Goal: Task Accomplishment & Management: Manage account settings

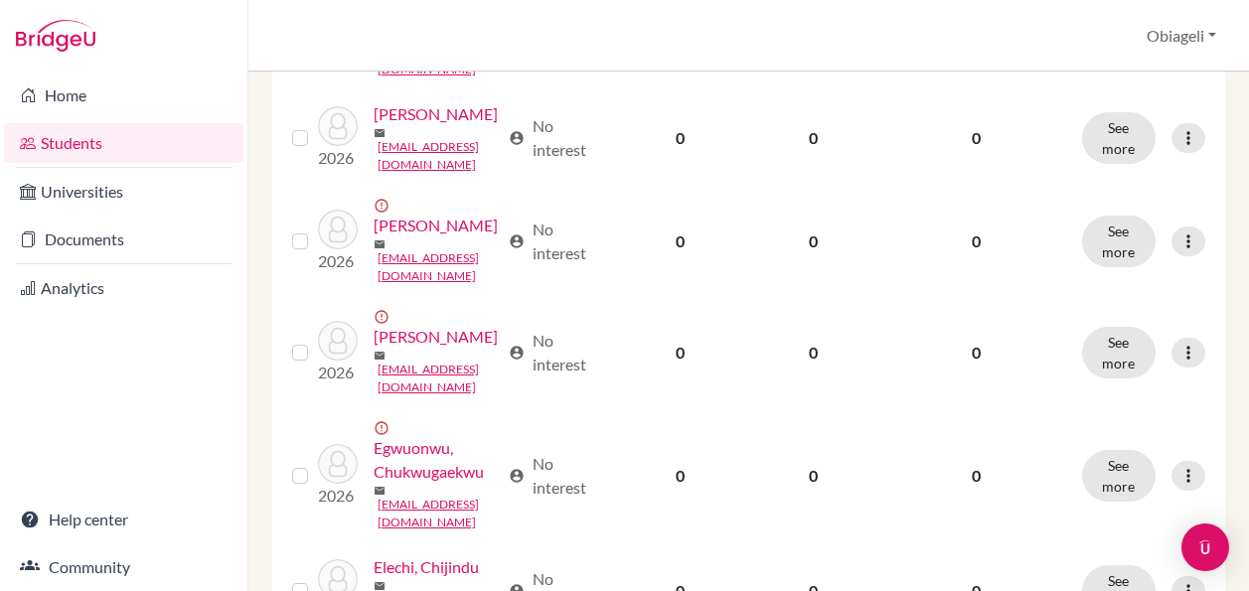
scroll to position [1317, 0]
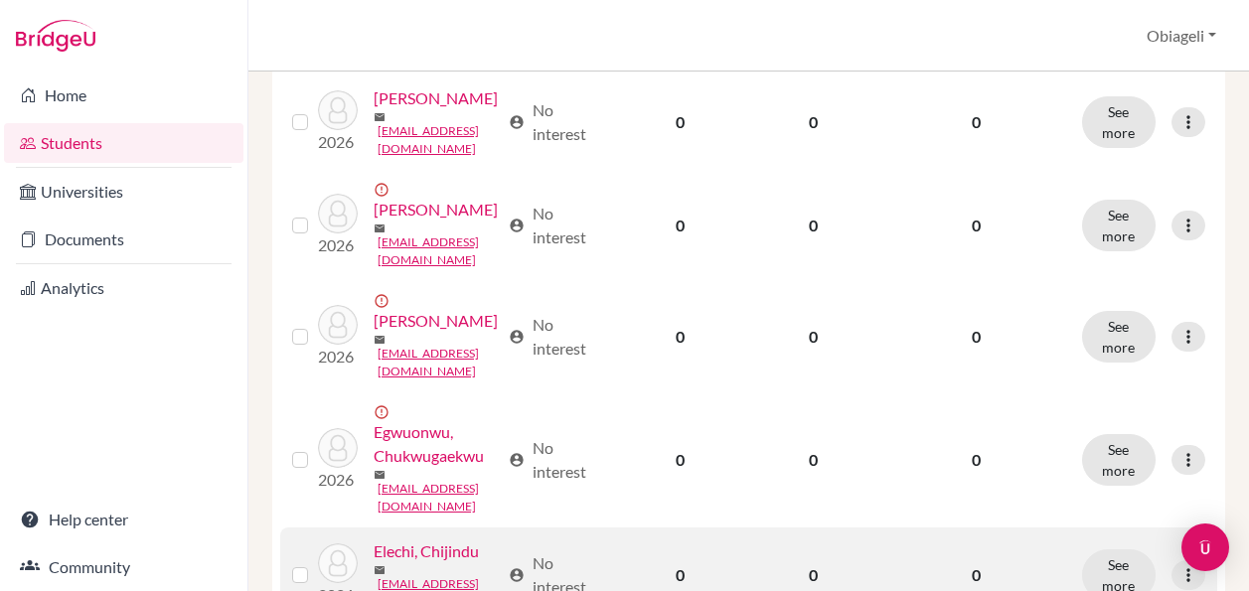
click at [409, 539] on div "2026 Elechi, Chijindu mail celechi26@icsabuja.education" at bounding box center [402, 575] width 198 height 72
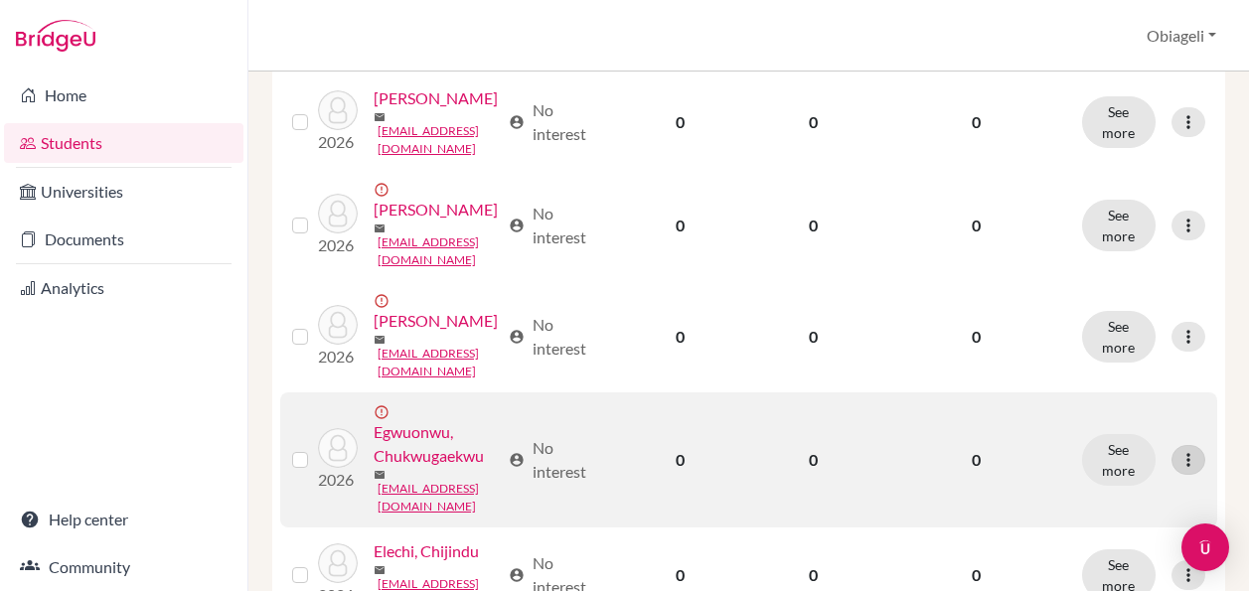
click at [1186, 450] on icon at bounding box center [1188, 460] width 20 height 20
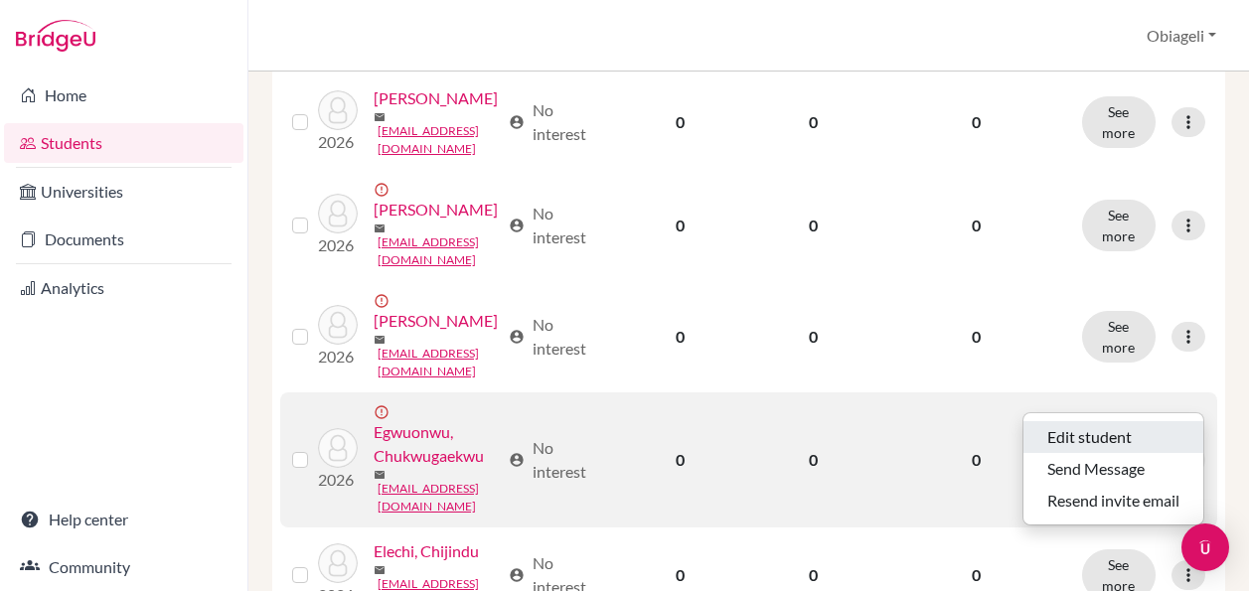
click at [1108, 434] on button "Edit student" at bounding box center [1113, 437] width 180 height 32
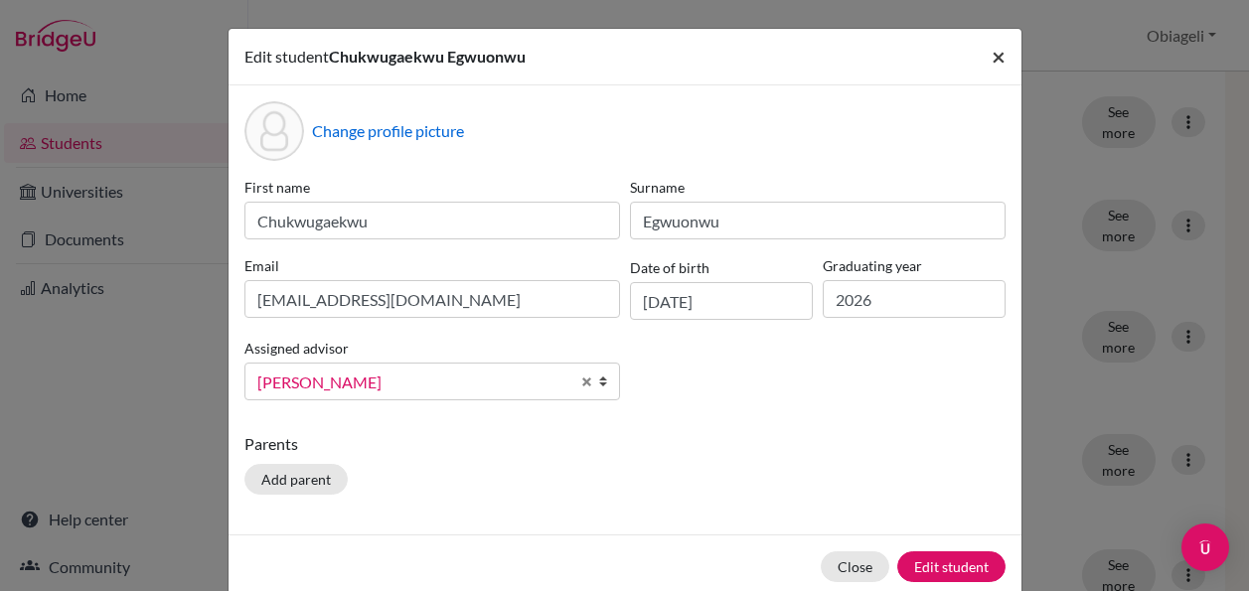
click at [1003, 54] on span "×" at bounding box center [998, 56] width 14 height 29
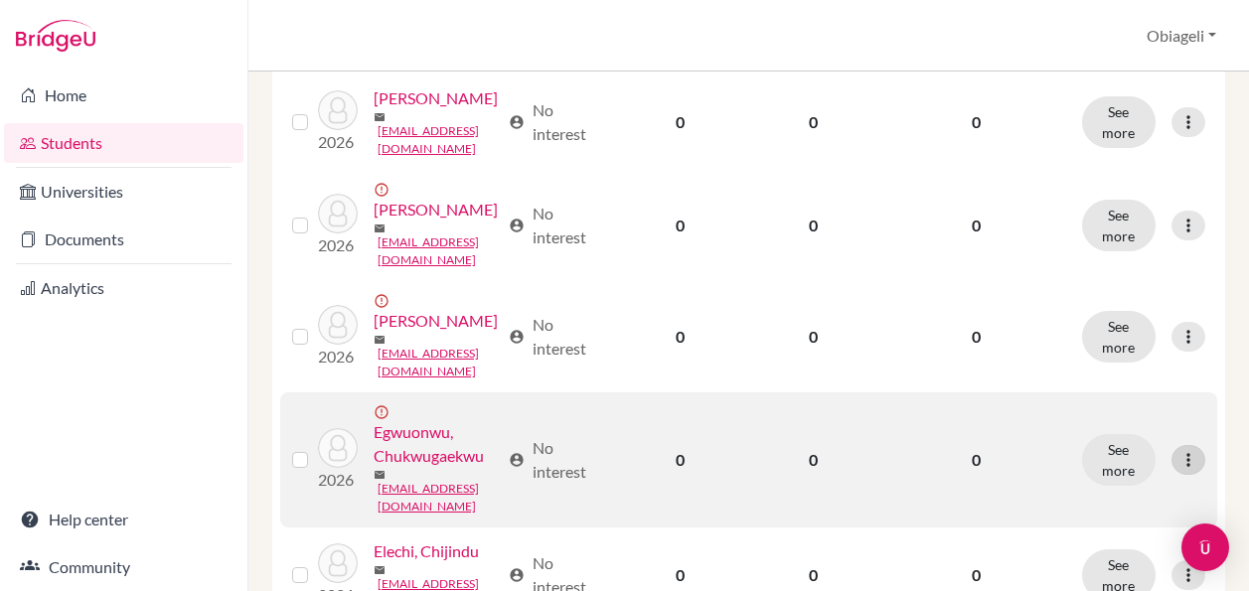
click at [1194, 450] on icon at bounding box center [1188, 460] width 20 height 20
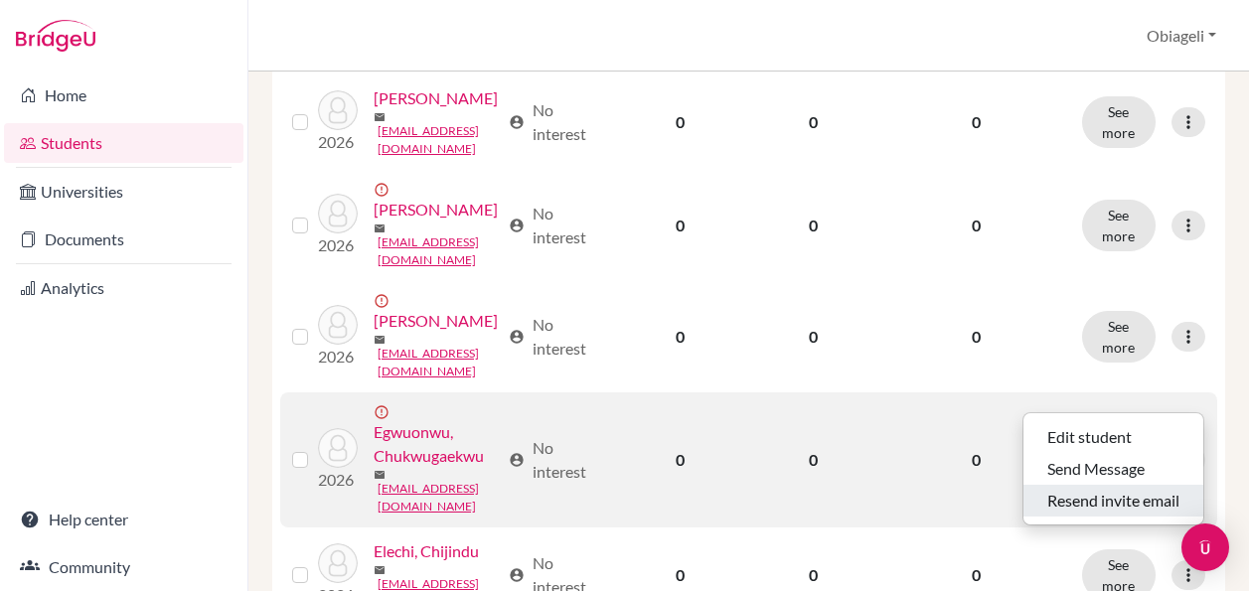
click at [1140, 495] on button "Resend invite email" at bounding box center [1113, 501] width 180 height 32
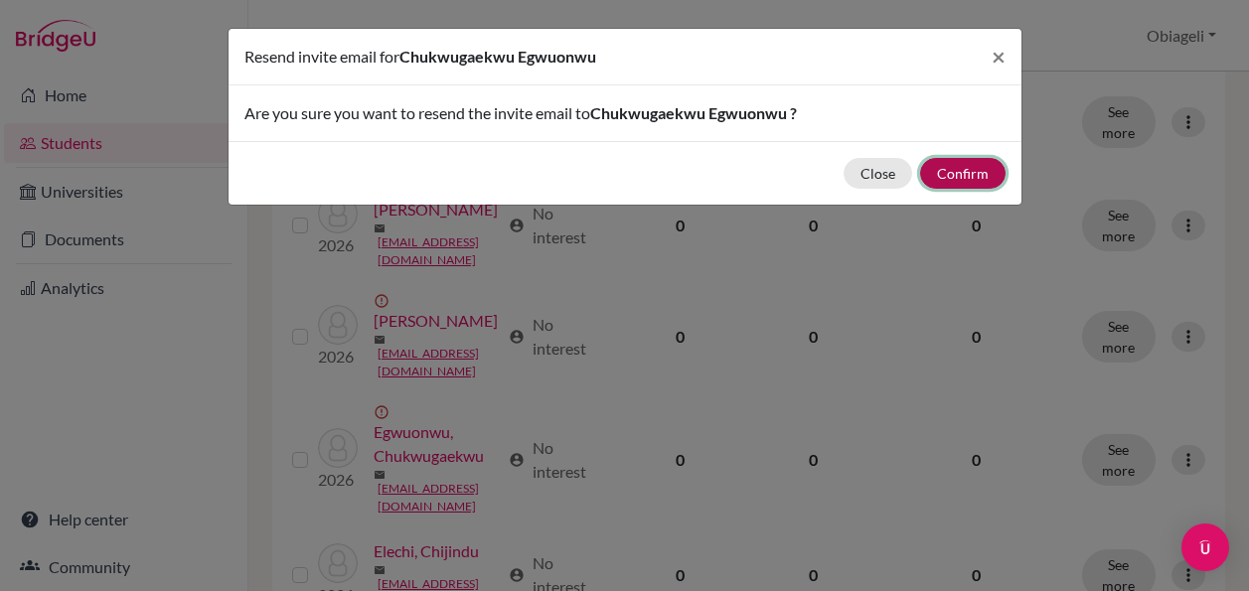
click at [963, 176] on button "Confirm" at bounding box center [962, 173] width 85 height 31
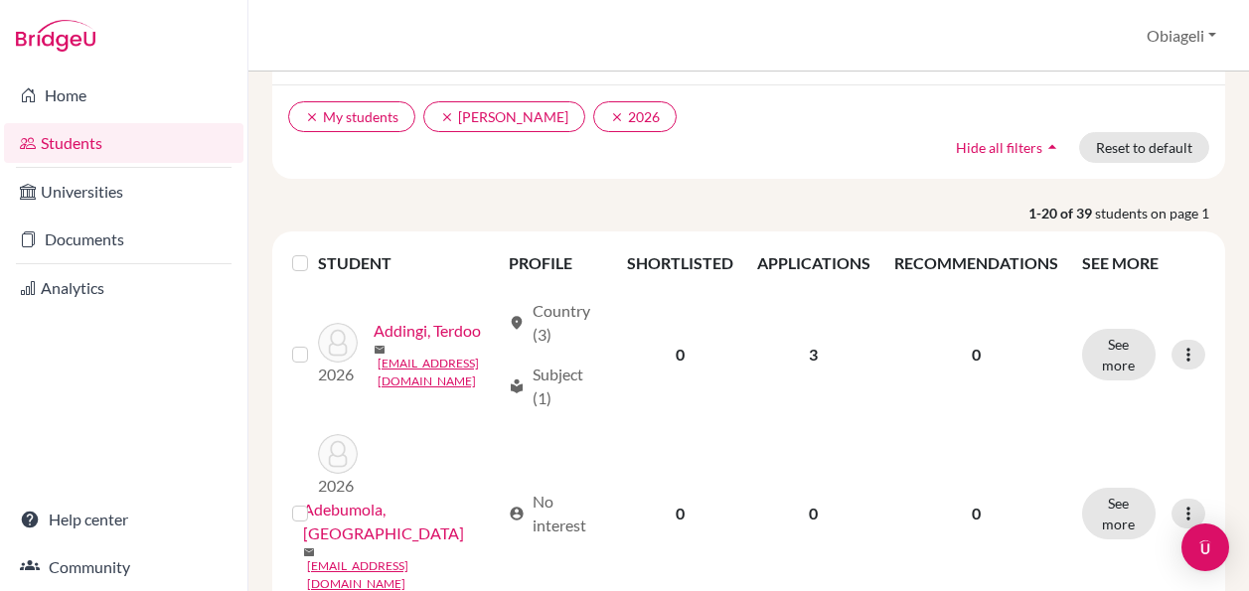
scroll to position [0, 0]
